Goal: Task Accomplishment & Management: Complete application form

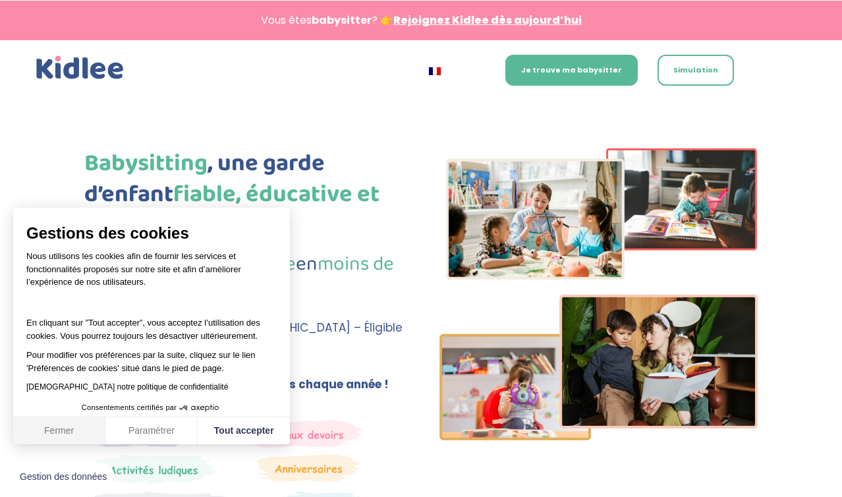
click at [61, 429] on button "Fermer" at bounding box center [59, 431] width 92 height 28
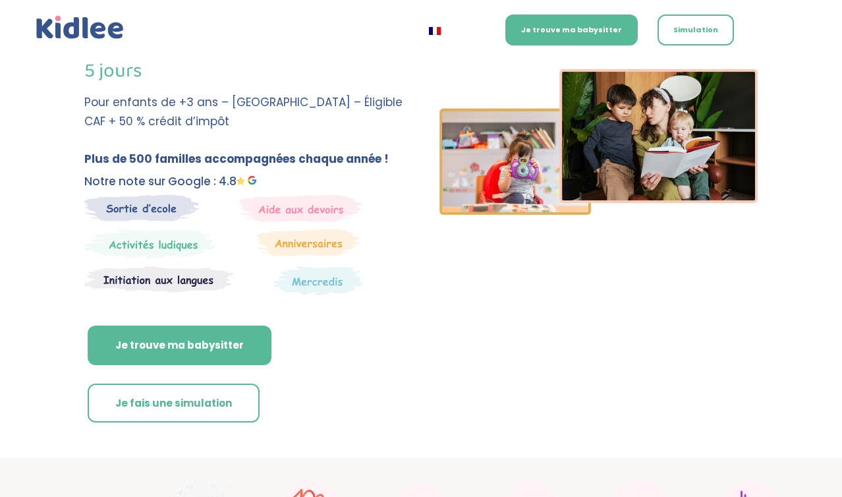
scroll to position [231, 0]
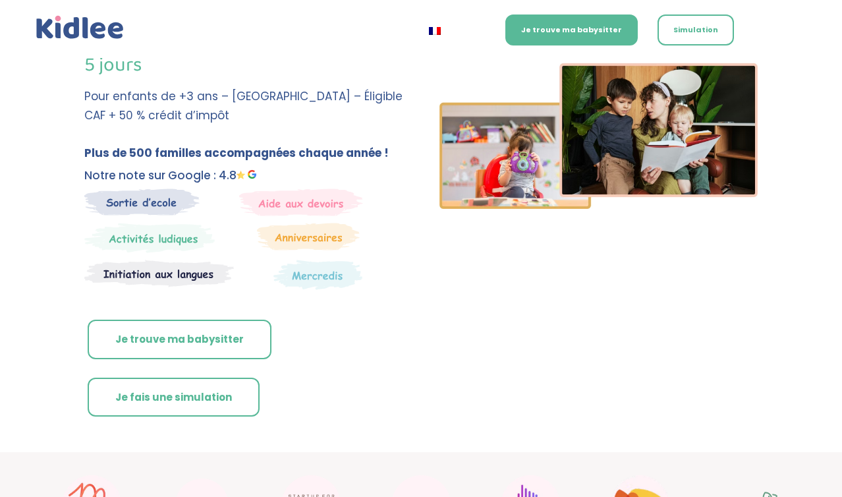
click at [247, 331] on link "Je trouve ma babysitter" at bounding box center [180, 340] width 184 height 40
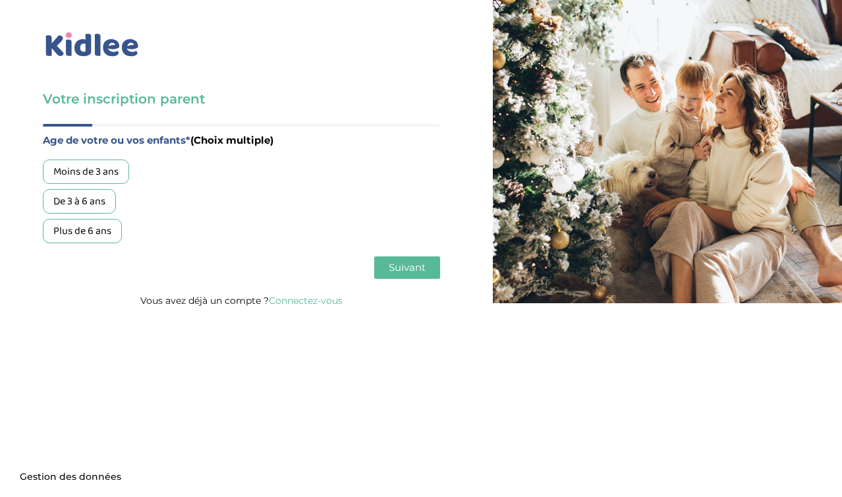
click at [84, 206] on div "De 3 à 6 ans" at bounding box center [79, 201] width 73 height 24
click at [87, 227] on div "Plus de 6 ans" at bounding box center [82, 231] width 79 height 24
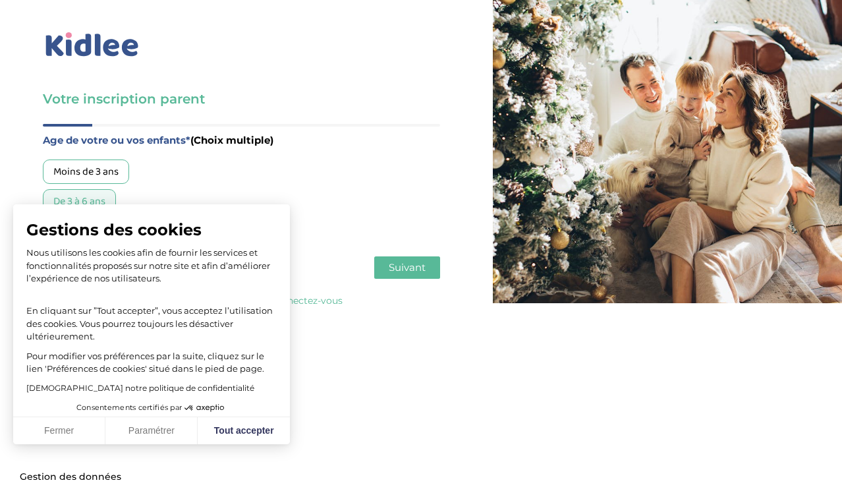
click at [403, 271] on span "Suivant" at bounding box center [407, 267] width 37 height 13
click at [69, 429] on button "Fermer" at bounding box center [59, 431] width 92 height 28
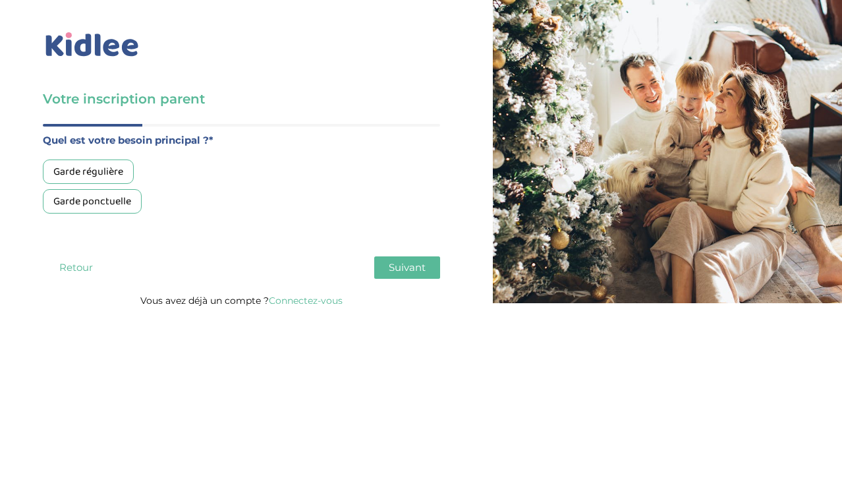
click at [126, 198] on div "Garde ponctuelle" at bounding box center [92, 201] width 99 height 24
click at [425, 271] on span "Suivant" at bounding box center [407, 267] width 37 height 13
click at [113, 180] on div "Moins de 30h/mois" at bounding box center [95, 171] width 105 height 24
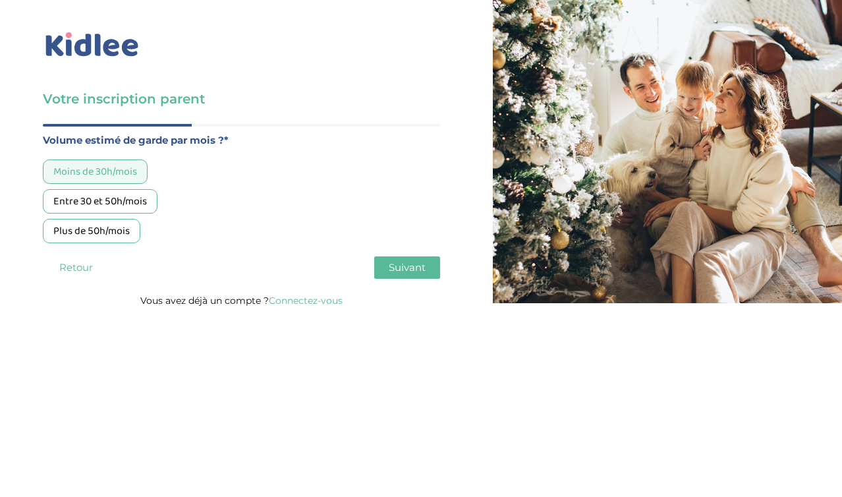
click at [401, 273] on span "Suivant" at bounding box center [407, 267] width 37 height 13
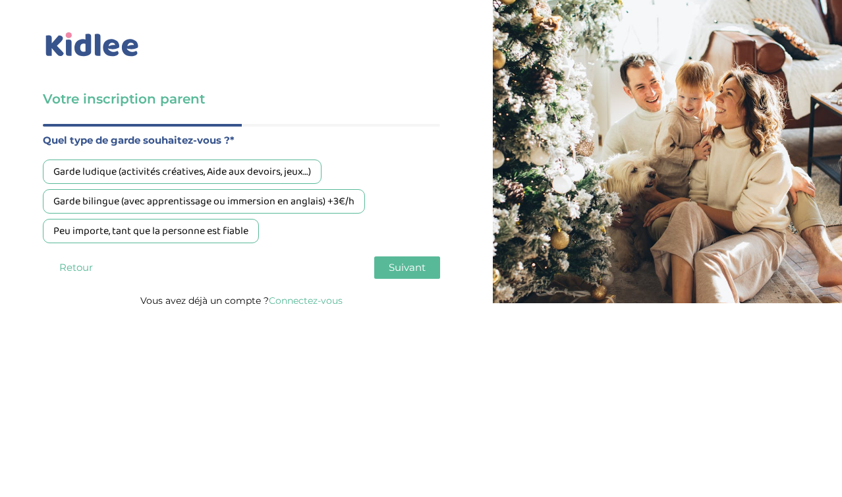
click at [253, 239] on div "Peu importe, tant que la personne est fiable" at bounding box center [151, 231] width 216 height 24
click at [416, 269] on span "Suivant" at bounding box center [407, 267] width 37 height 13
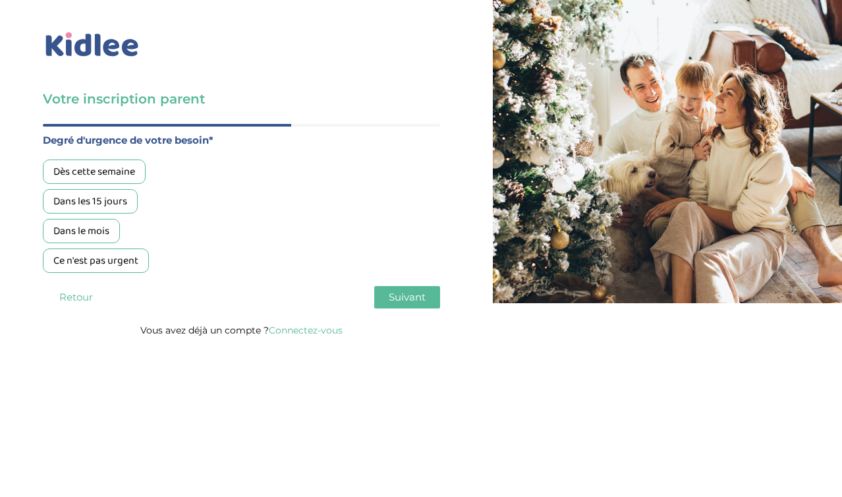
click at [125, 178] on div "Dès cette semaine" at bounding box center [94, 171] width 103 height 24
click at [397, 302] on span "Suivant" at bounding box center [407, 297] width 37 height 13
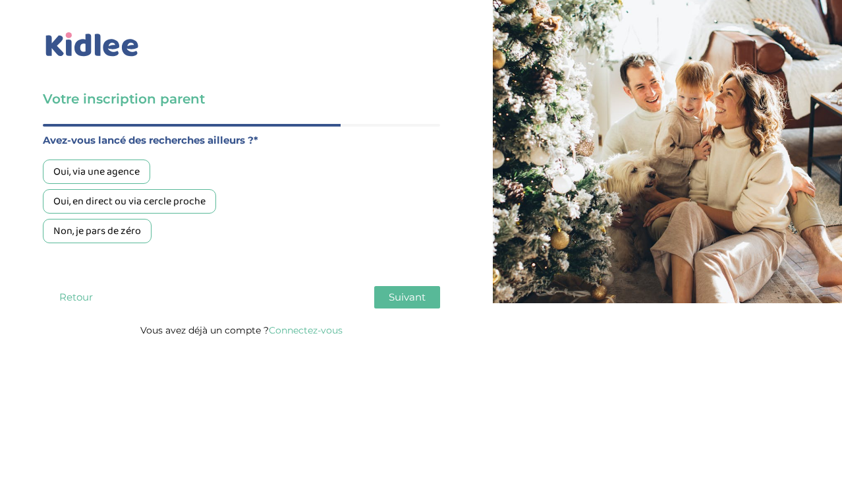
click at [122, 237] on div "Non, je pars de zéro" at bounding box center [97, 231] width 109 height 24
click at [402, 299] on span "Suivant" at bounding box center [407, 297] width 37 height 13
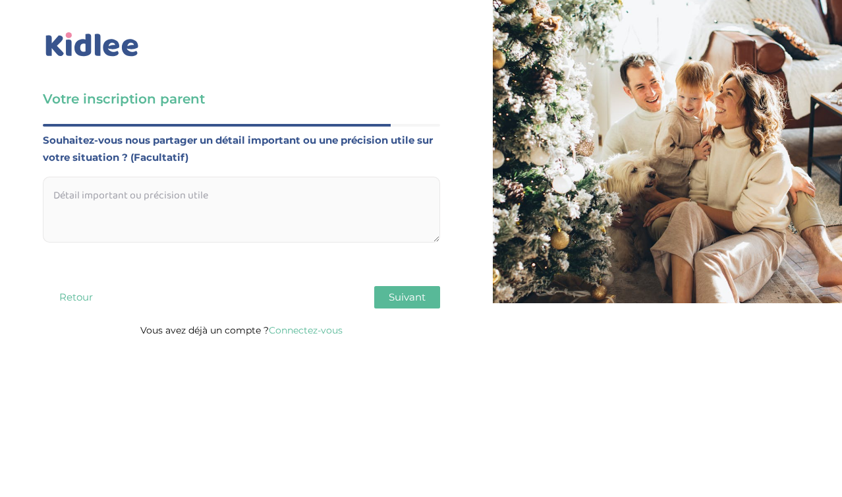
click at [299, 216] on textarea at bounding box center [241, 210] width 397 height 66
type textarea "Bonjour, je cherche quelqu'un de"
